Goal: Task Accomplishment & Management: Use online tool/utility

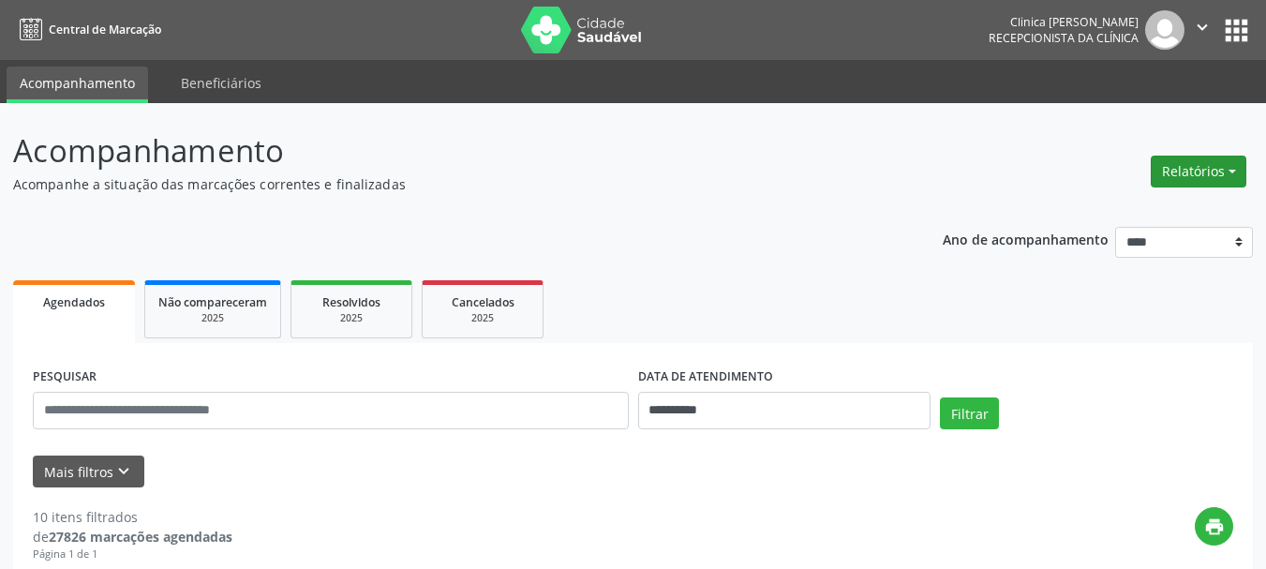
click at [1198, 162] on button "Relatórios" at bounding box center [1198, 172] width 96 height 32
click at [1121, 206] on link "Agendamentos" at bounding box center [1146, 212] width 201 height 26
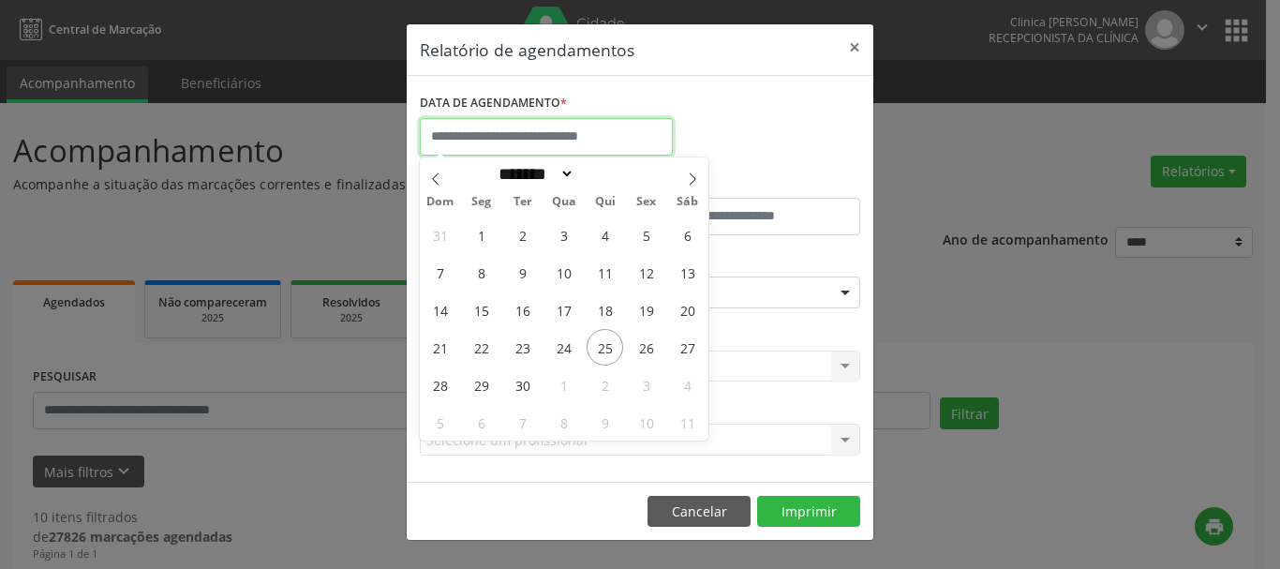
click at [552, 132] on input "text" at bounding box center [546, 136] width 253 height 37
click at [604, 347] on span "25" at bounding box center [604, 347] width 37 height 37
type input "**********"
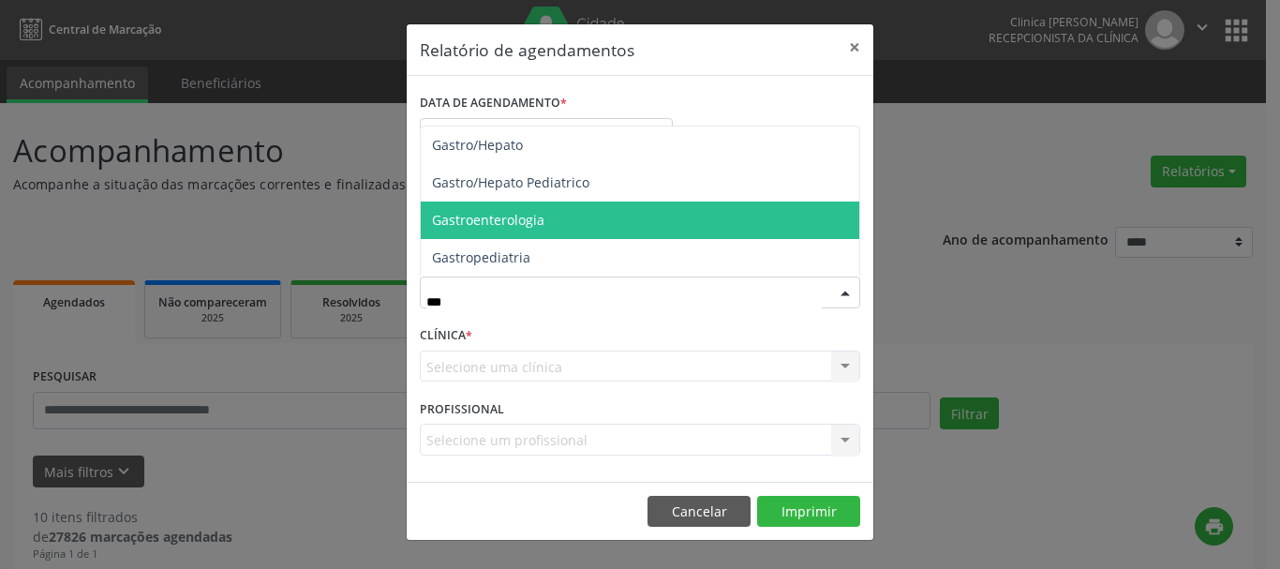
click at [497, 212] on span "Gastroenterologia" at bounding box center [488, 220] width 112 height 18
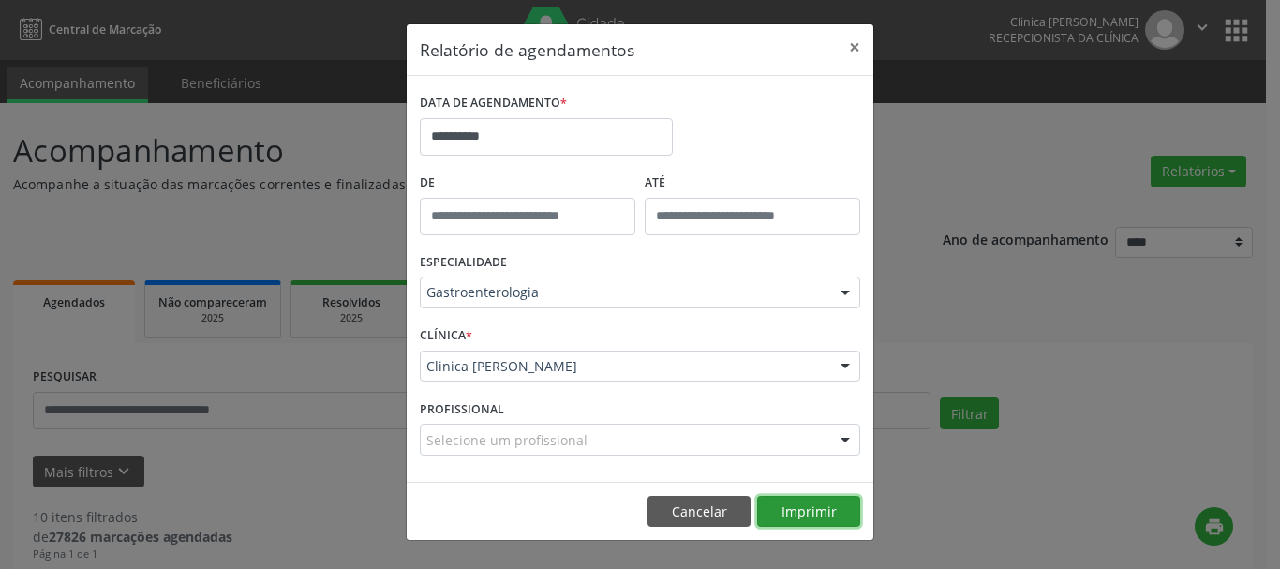
click at [805, 508] on button "Imprimir" at bounding box center [808, 512] width 103 height 32
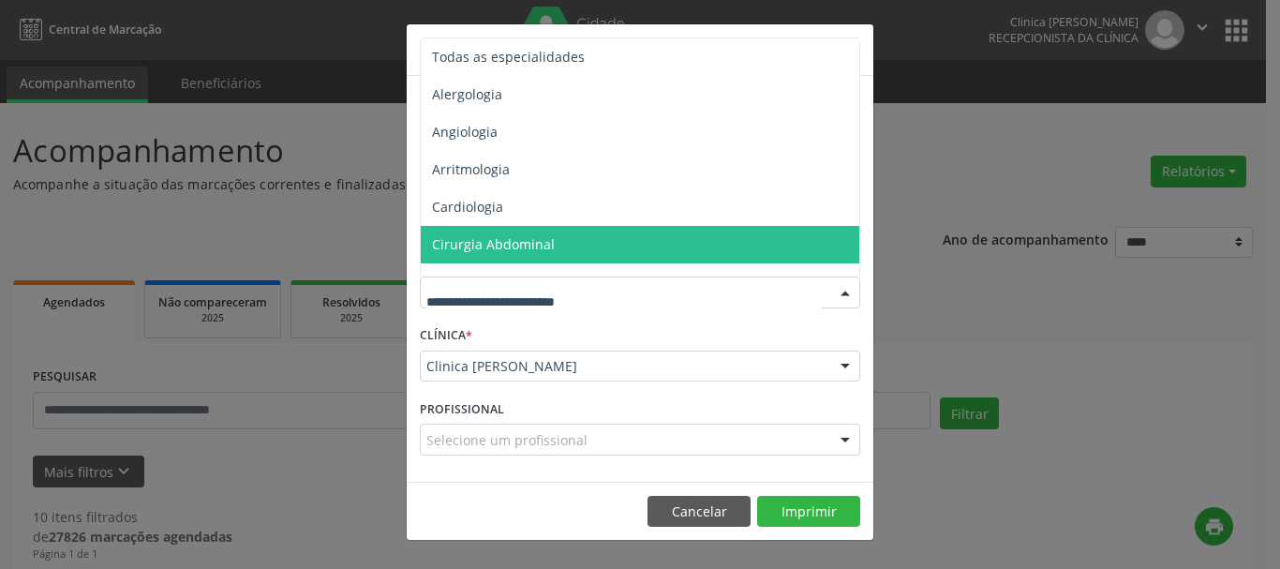
drag, startPoint x: 545, startPoint y: 296, endPoint x: 456, endPoint y: 289, distance: 89.2
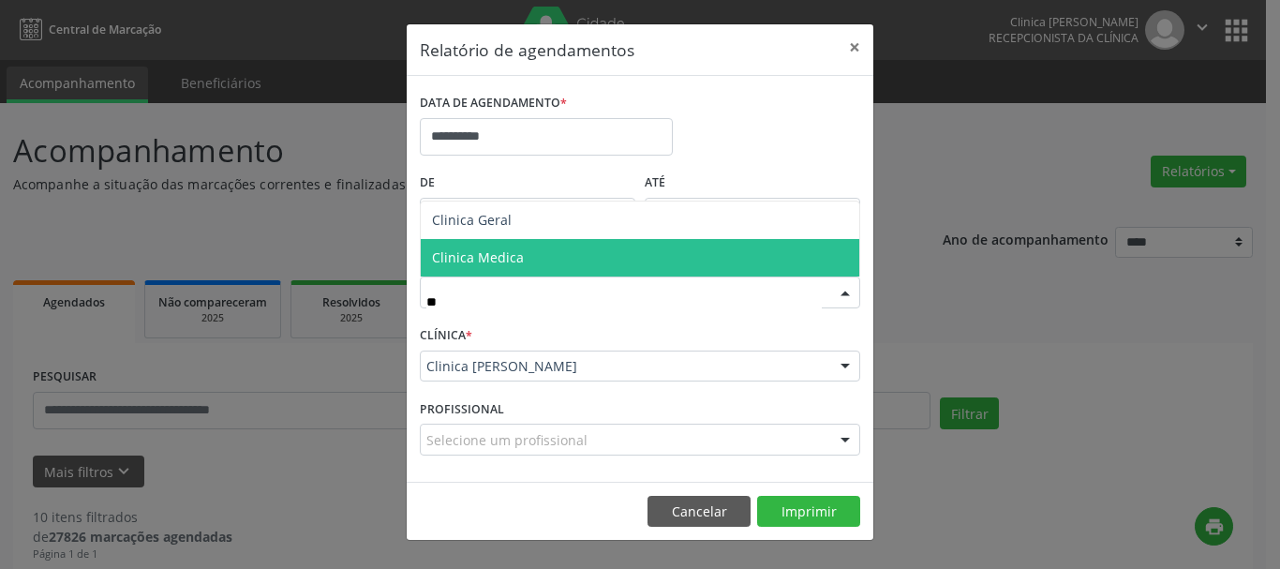
click at [483, 254] on span "Clinica Medica" at bounding box center [478, 257] width 92 height 18
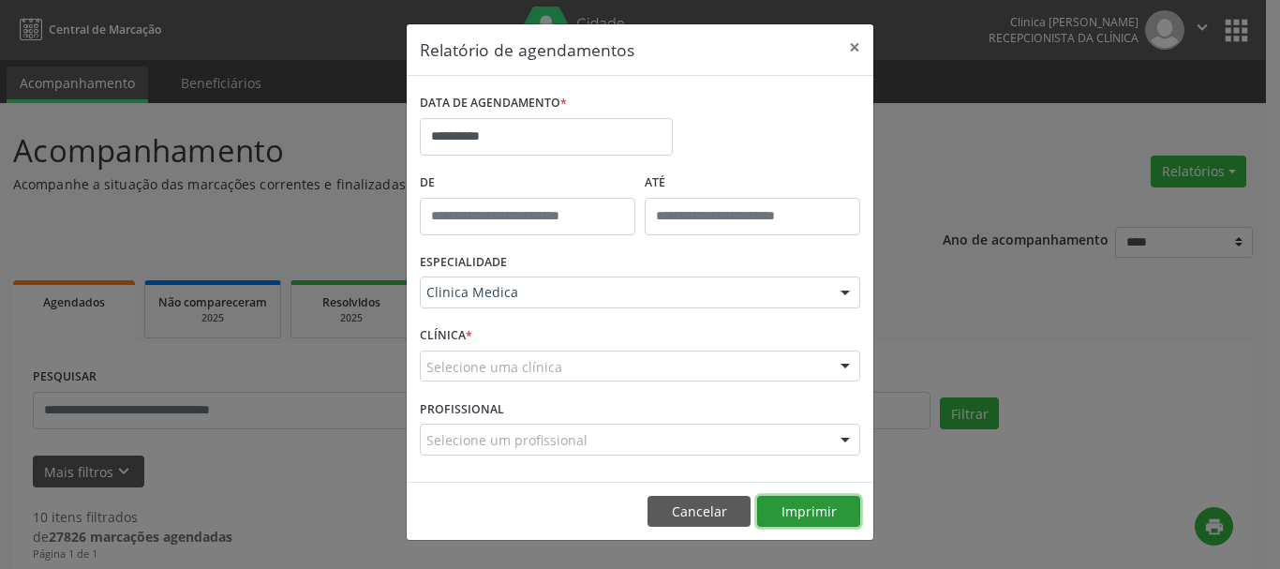
click at [808, 518] on button "Imprimir" at bounding box center [808, 512] width 103 height 32
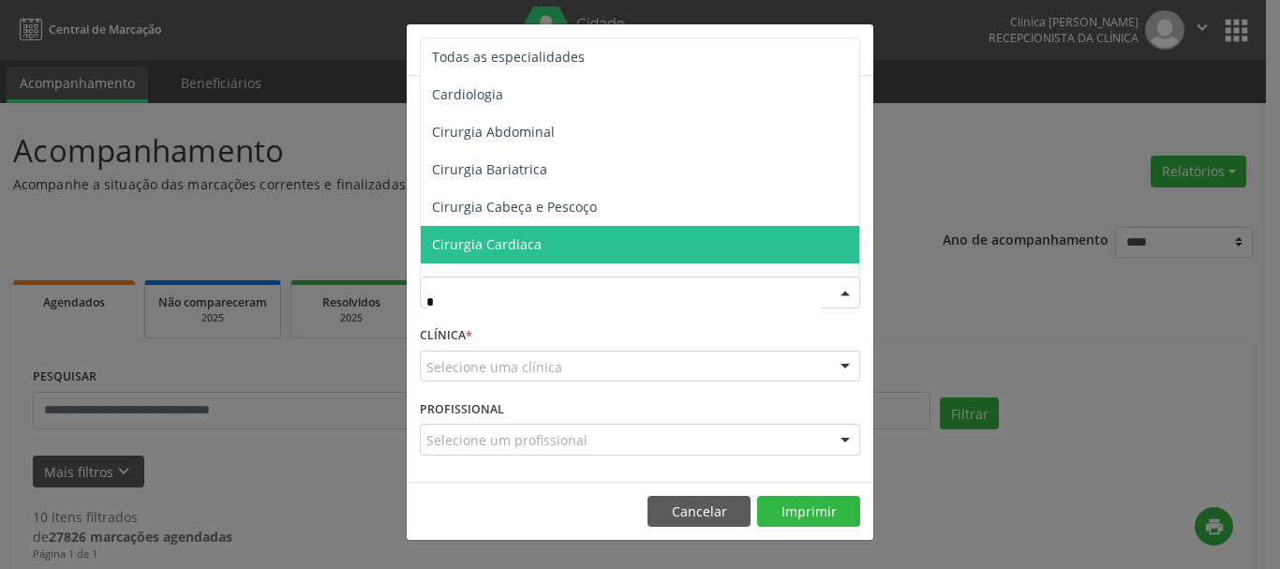
type input "**"
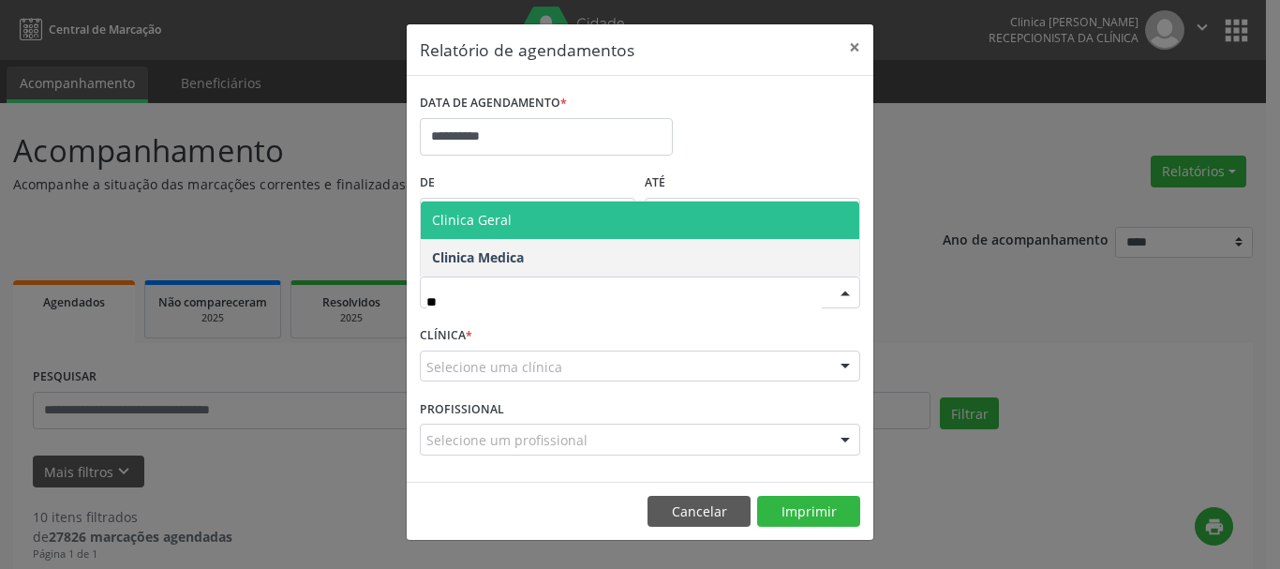
click at [504, 222] on span "Clinica Geral" at bounding box center [472, 220] width 80 height 18
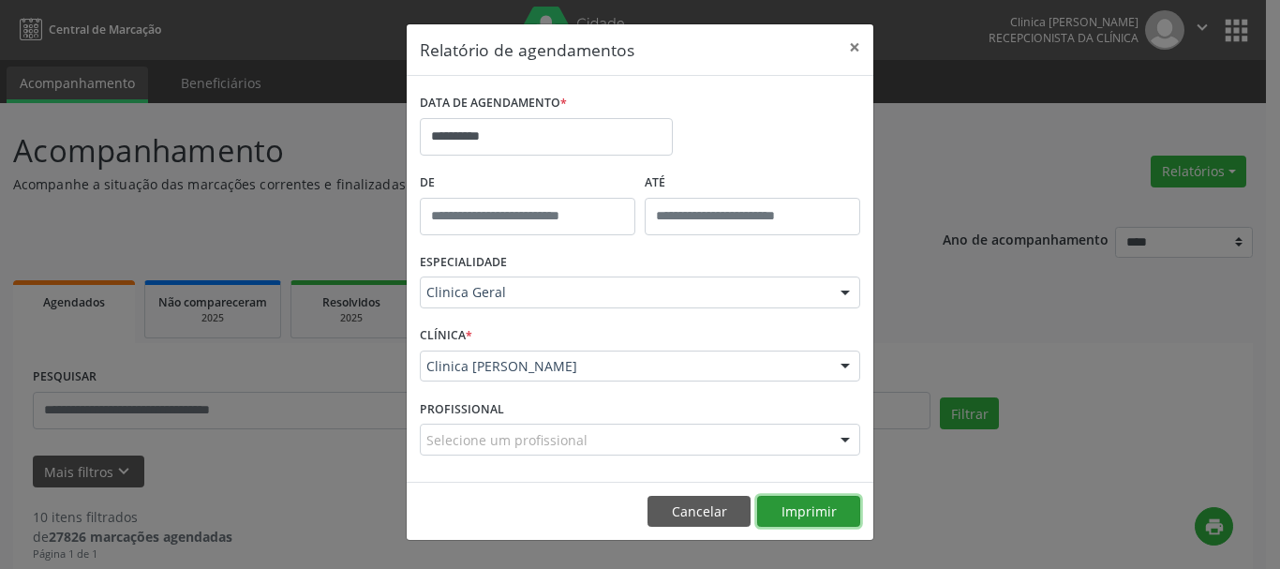
click at [796, 514] on button "Imprimir" at bounding box center [808, 512] width 103 height 32
